Goal: Information Seeking & Learning: Learn about a topic

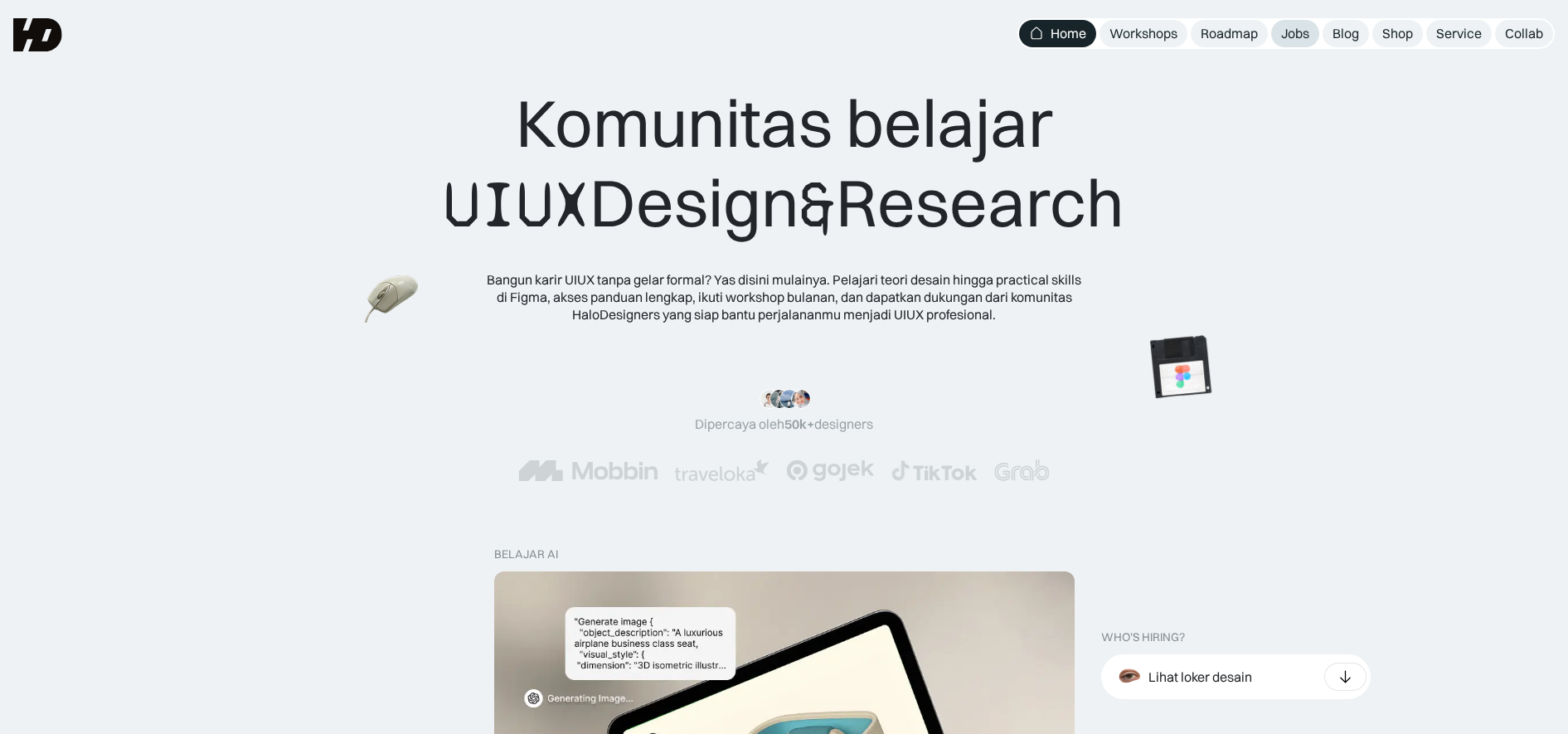
click at [1278, 31] on link "Jobs" at bounding box center [1295, 33] width 48 height 27
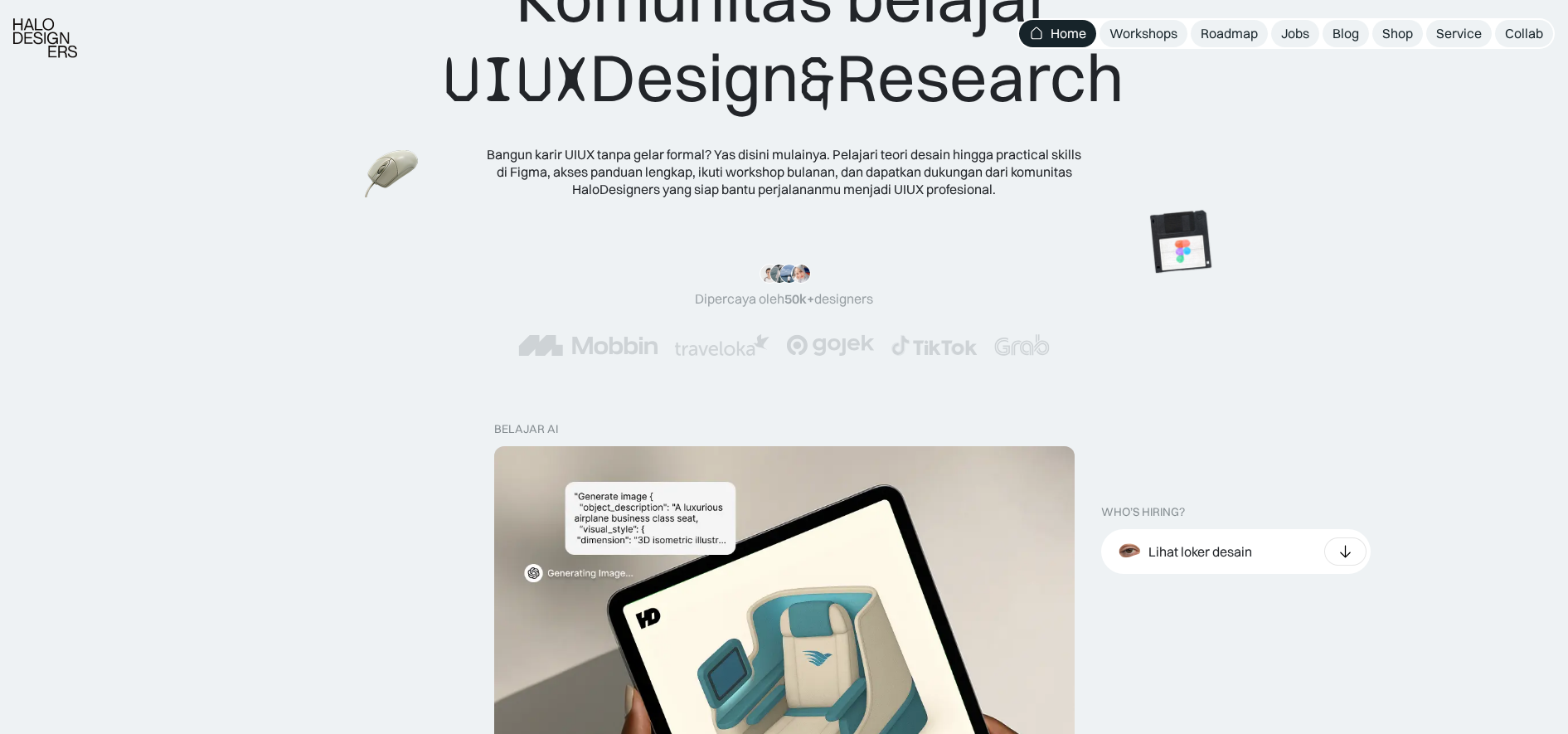
scroll to position [129, 0]
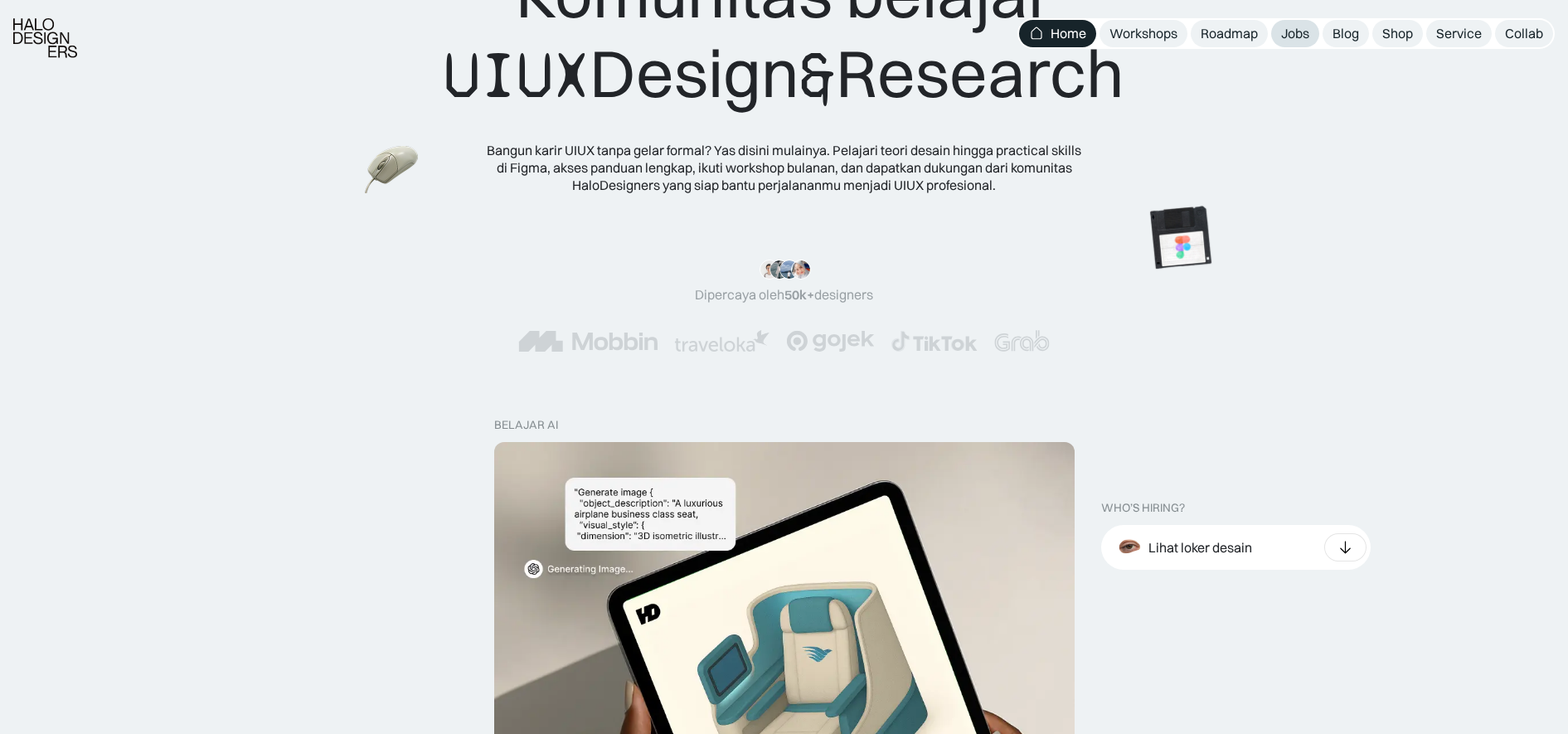
click at [1297, 27] on div "Jobs" at bounding box center [1295, 33] width 28 height 17
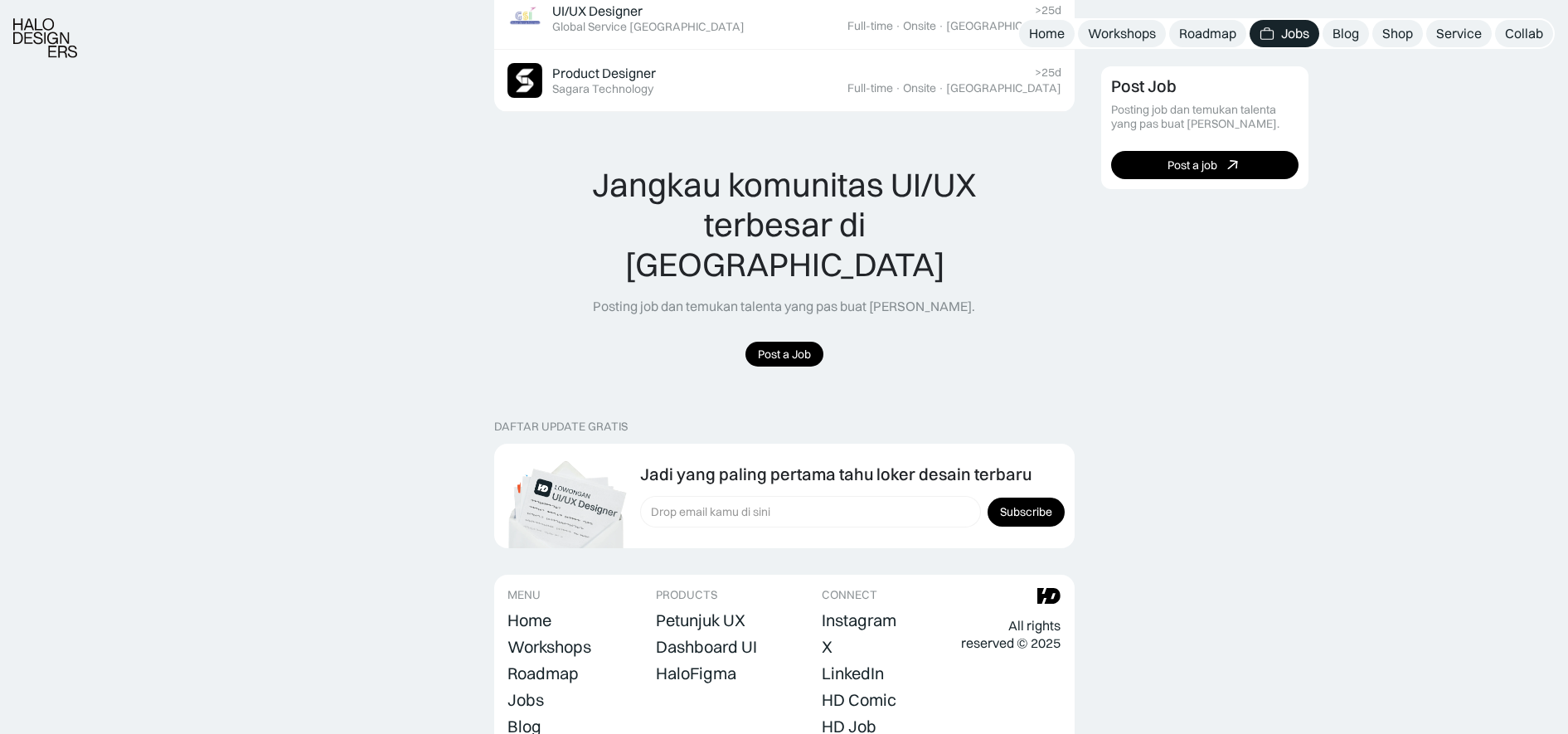
scroll to position [1256, 0]
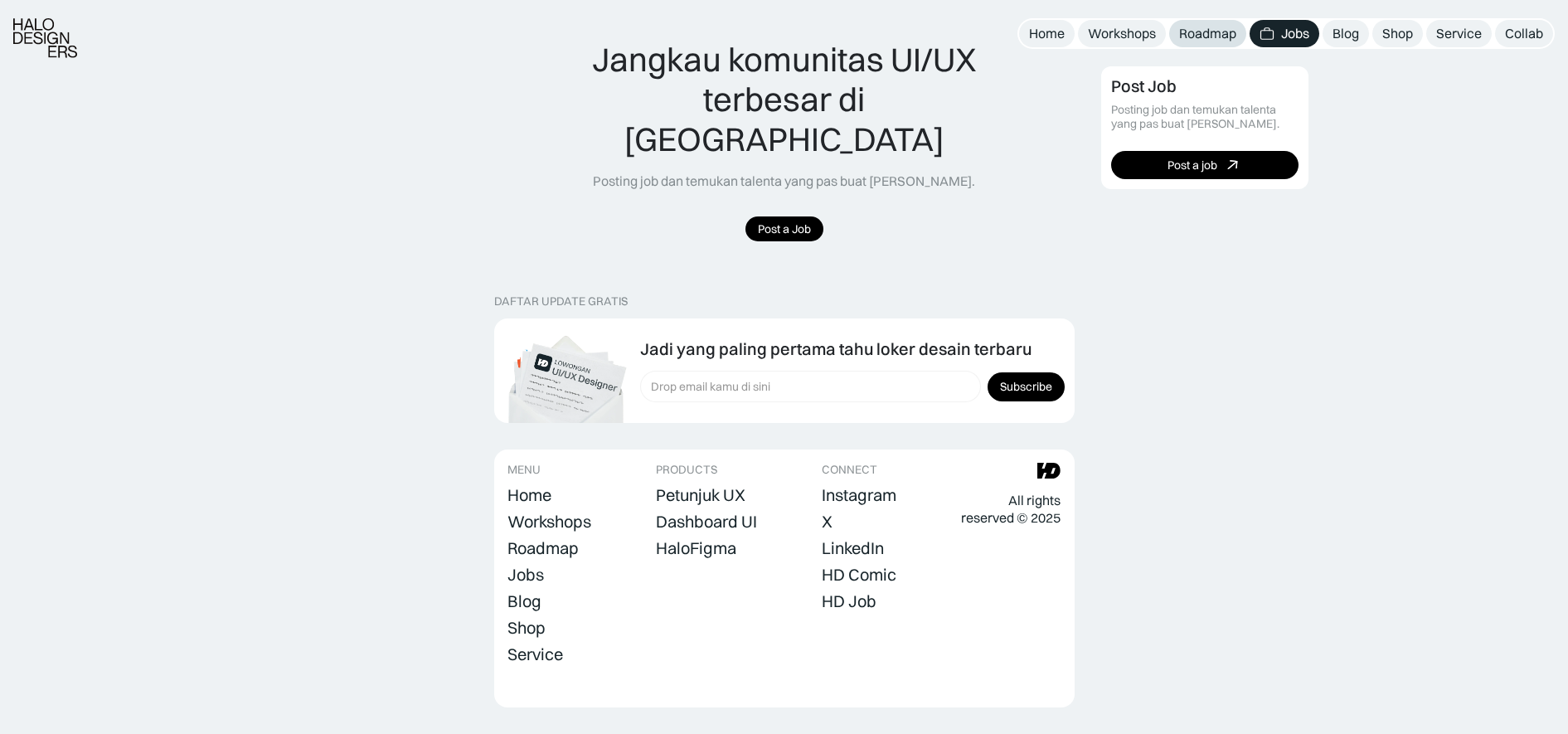
click at [1199, 24] on link "Roadmap" at bounding box center [1208, 33] width 77 height 27
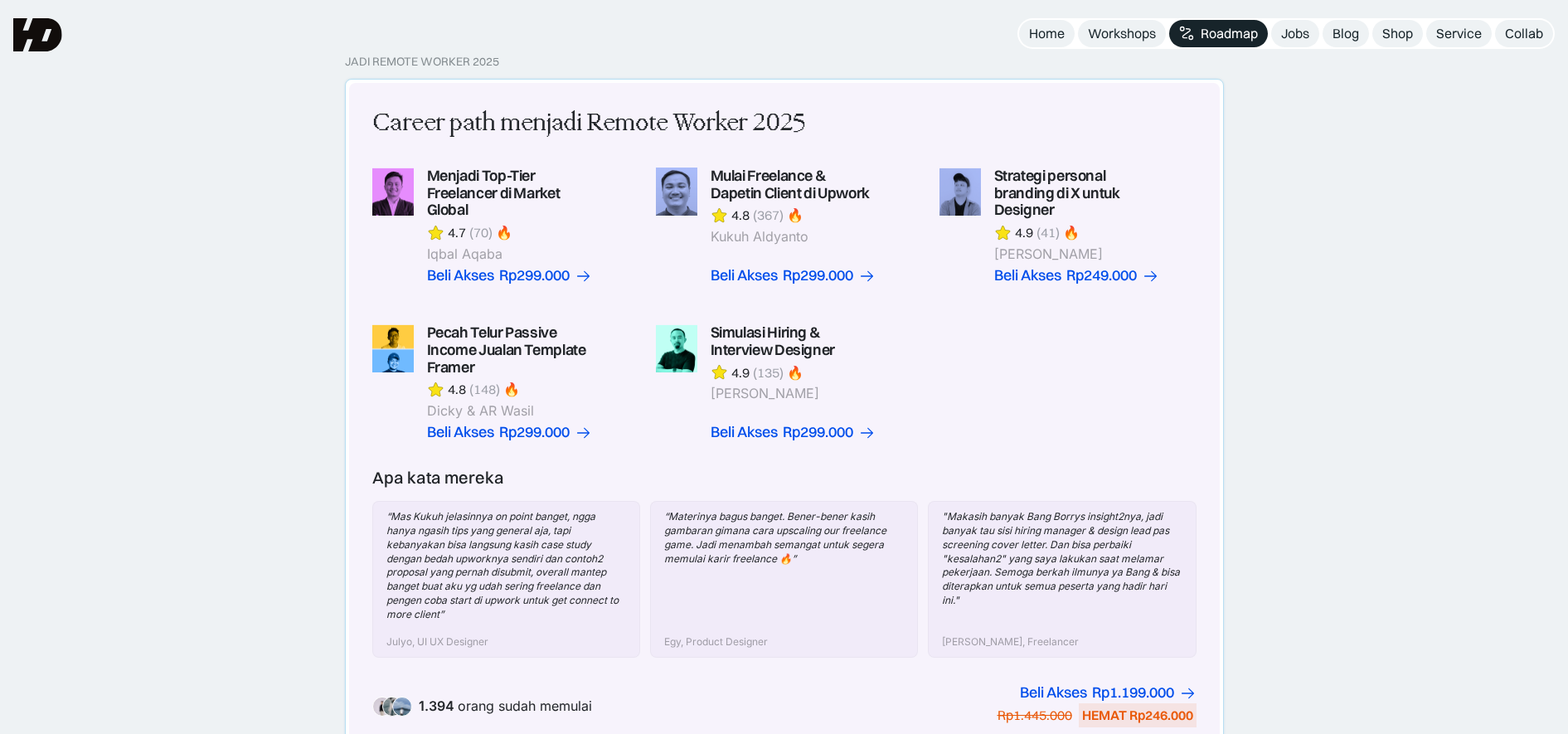
scroll to position [386, 0]
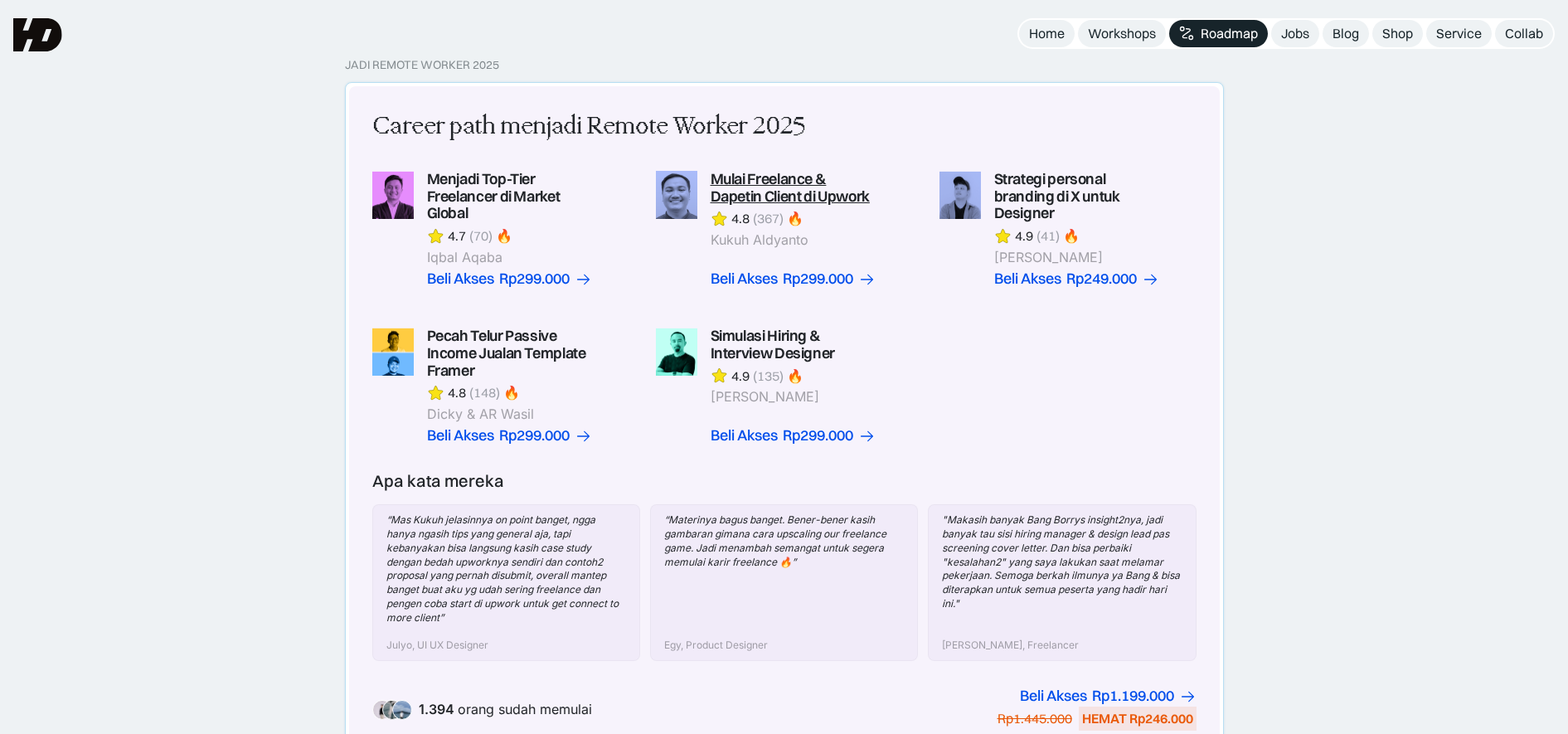
click at [798, 210] on link at bounding box center [785, 229] width 257 height 117
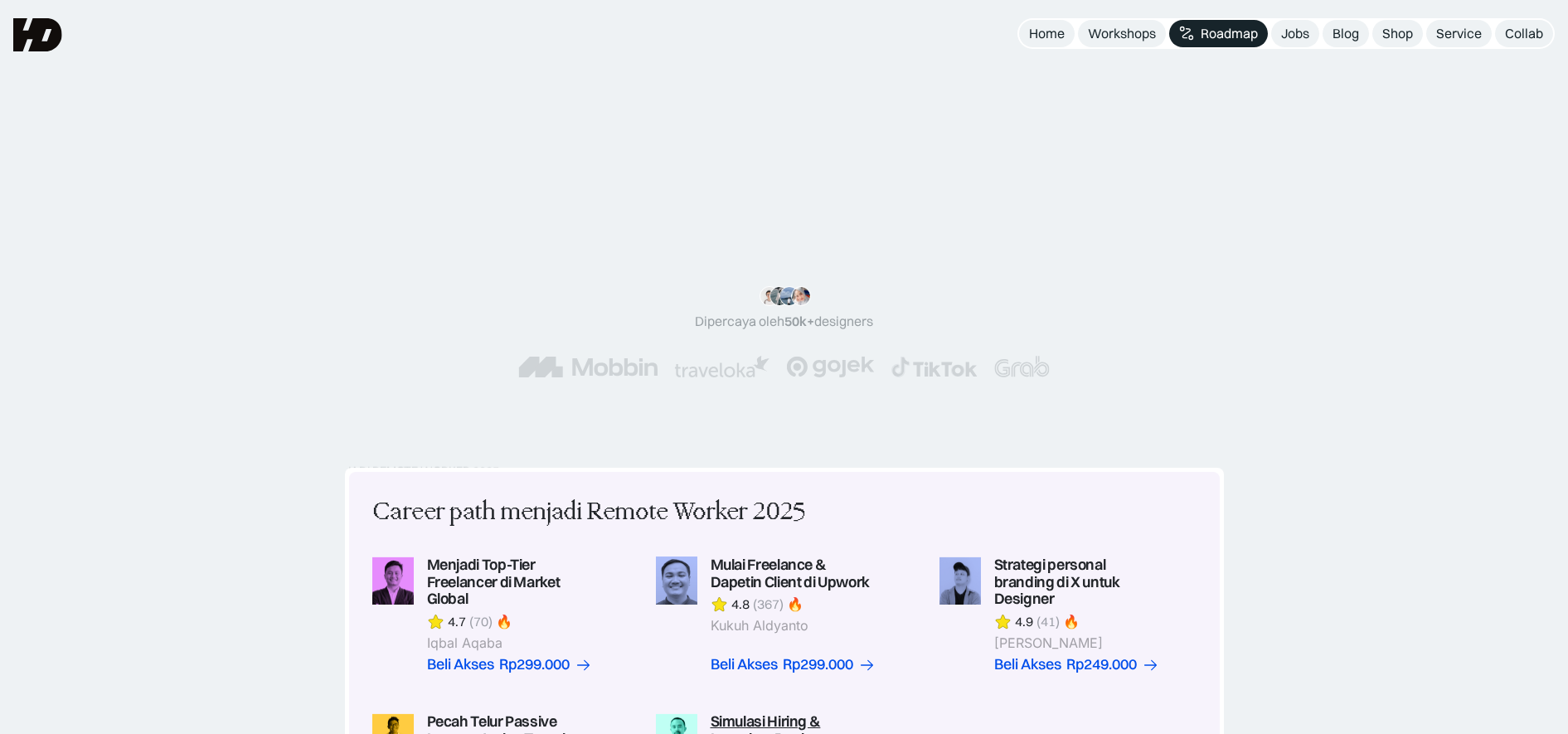
scroll to position [386, 0]
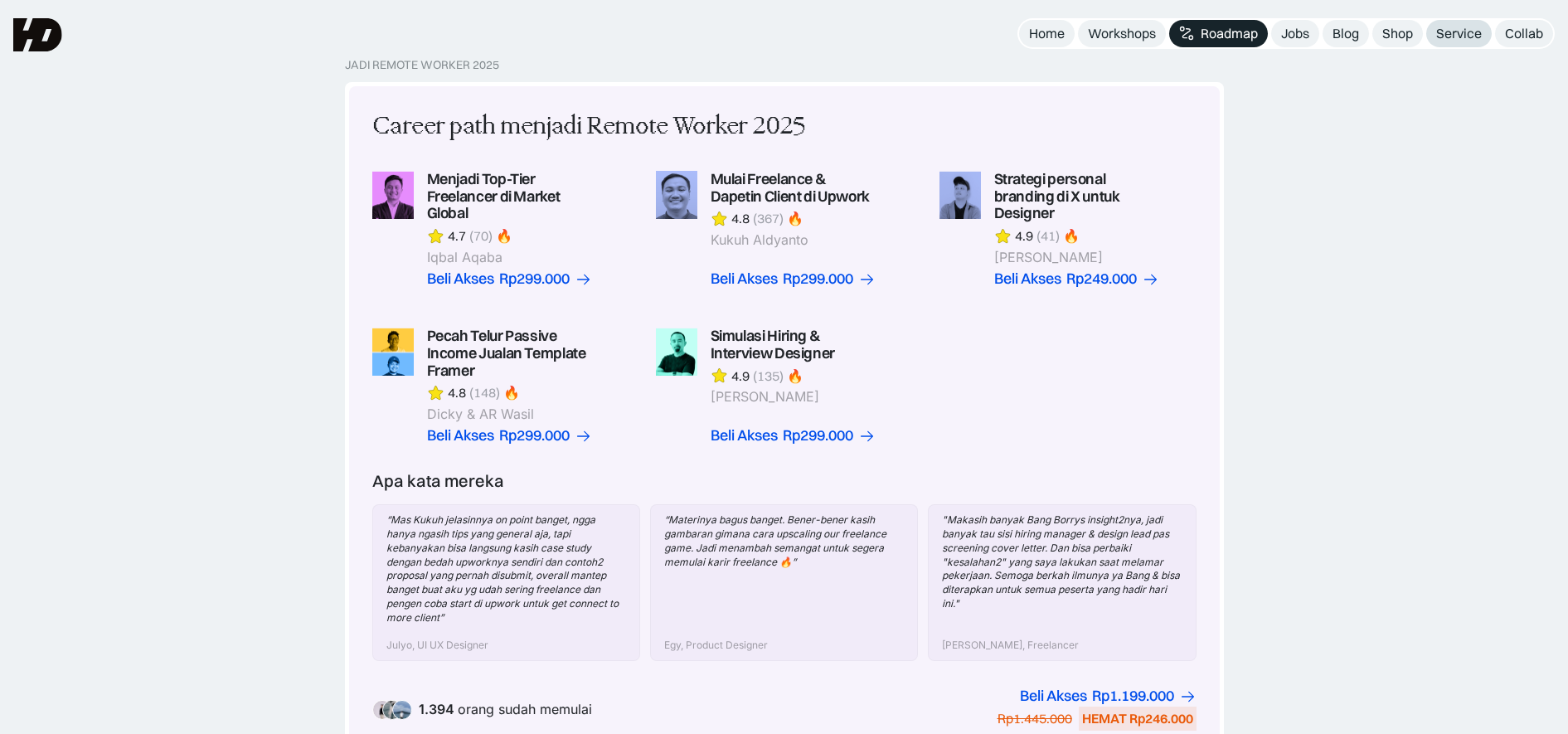
click at [1452, 24] on link "Service" at bounding box center [1459, 33] width 66 height 27
